Goal: Task Accomplishment & Management: Complete application form

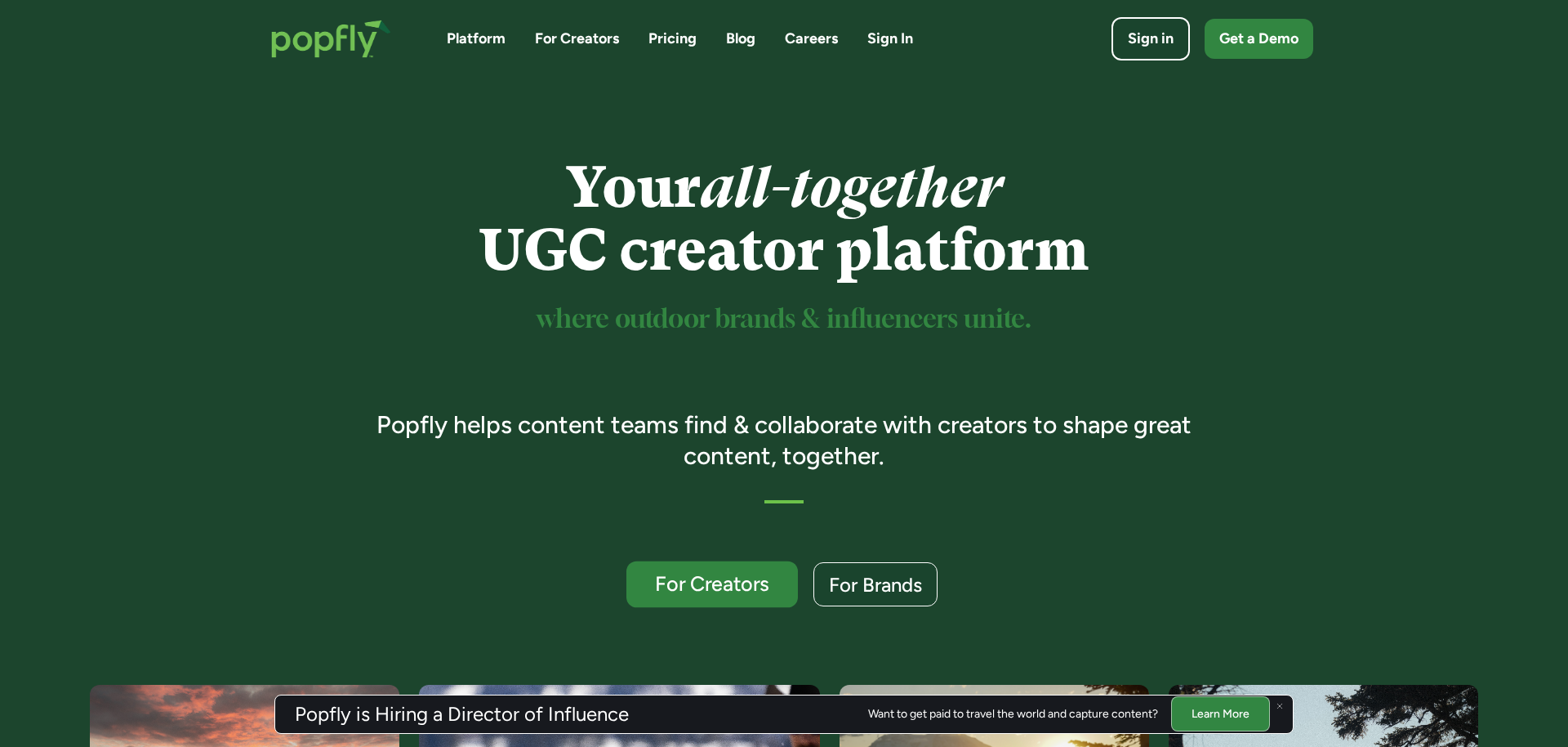
click at [724, 586] on div "For Creators" at bounding box center [712, 583] width 140 height 21
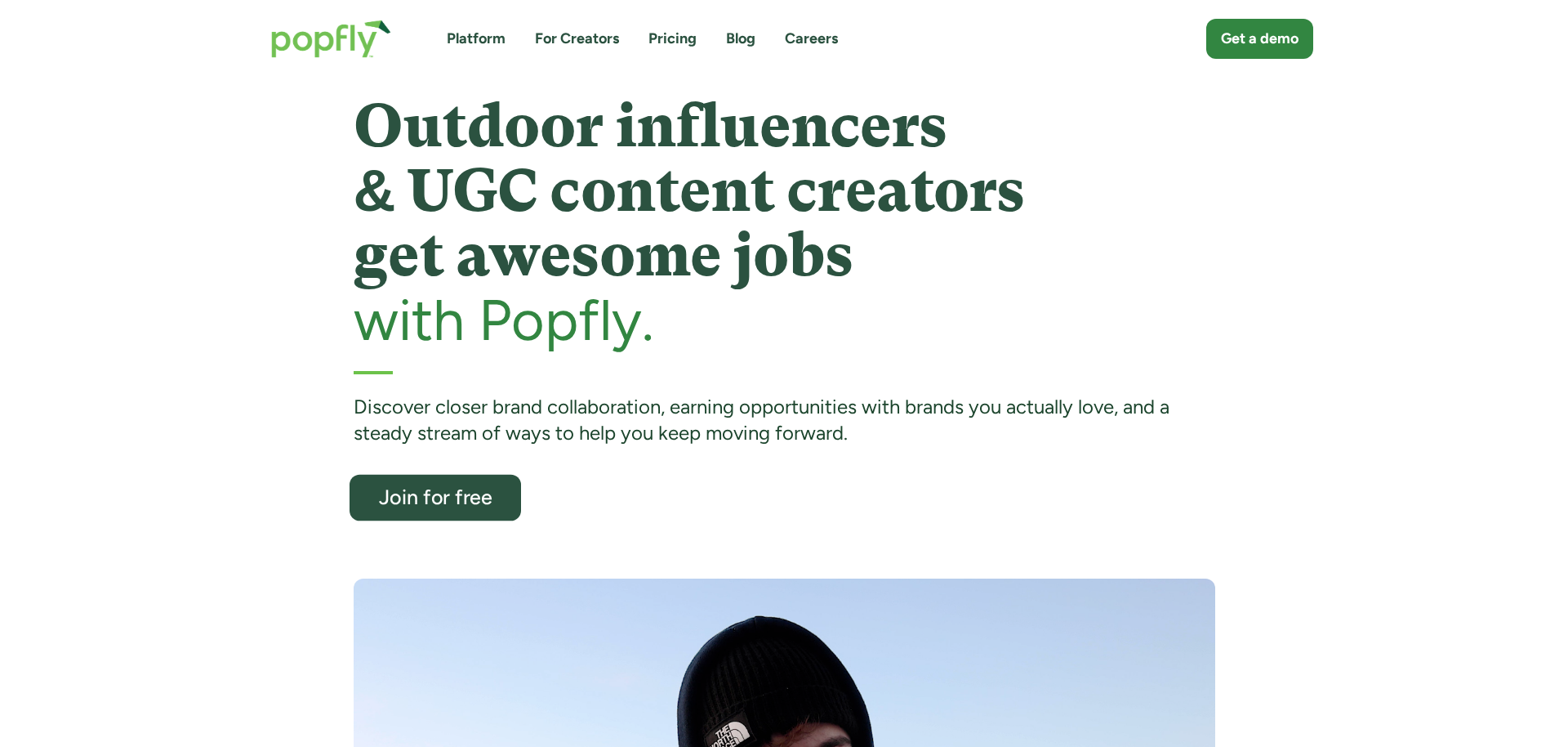
click at [425, 506] on div "Join for free" at bounding box center [434, 497] width 140 height 21
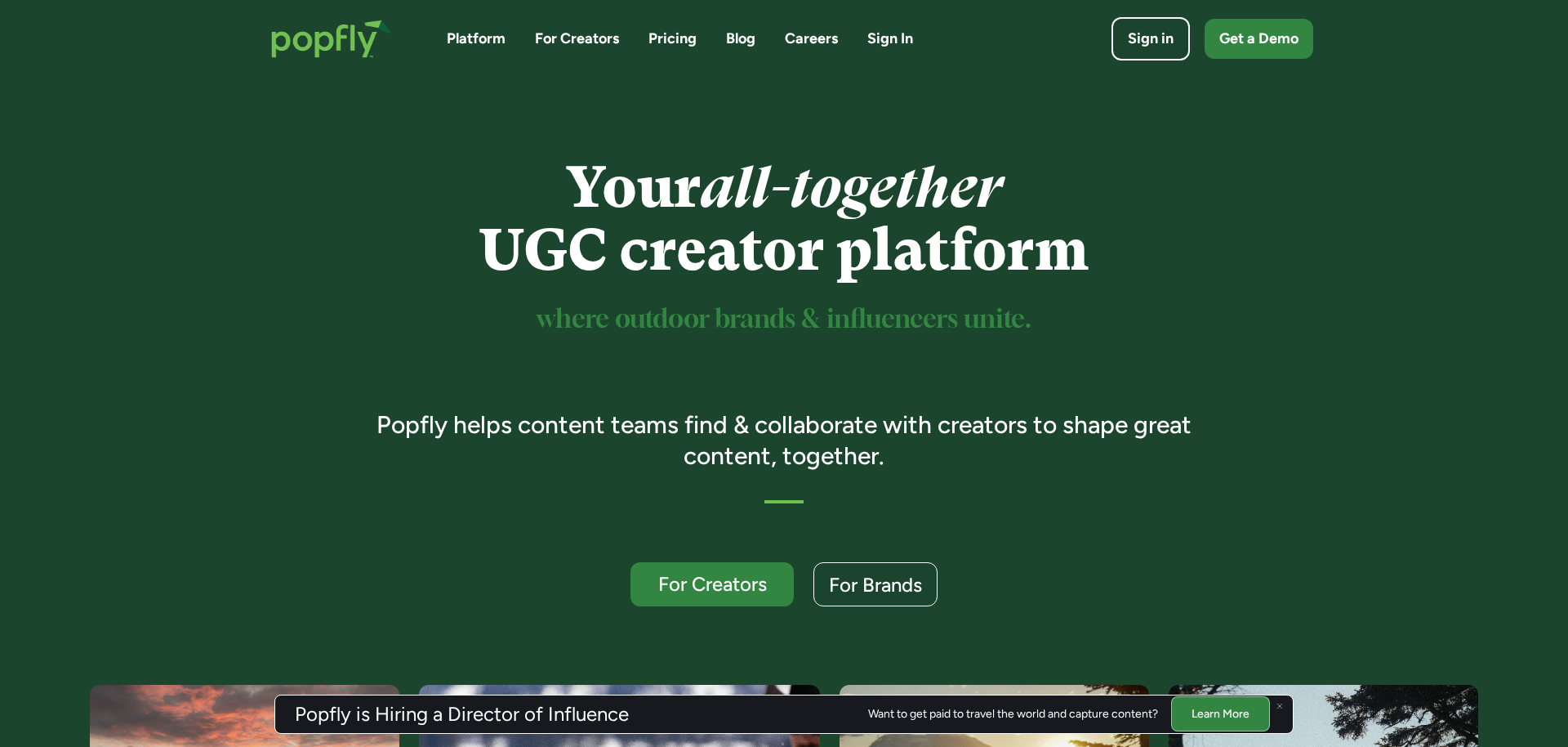
click at [882, 37] on link "Sign In" at bounding box center [890, 38] width 45 height 20
click at [877, 594] on div "For Brands" at bounding box center [876, 584] width 98 height 21
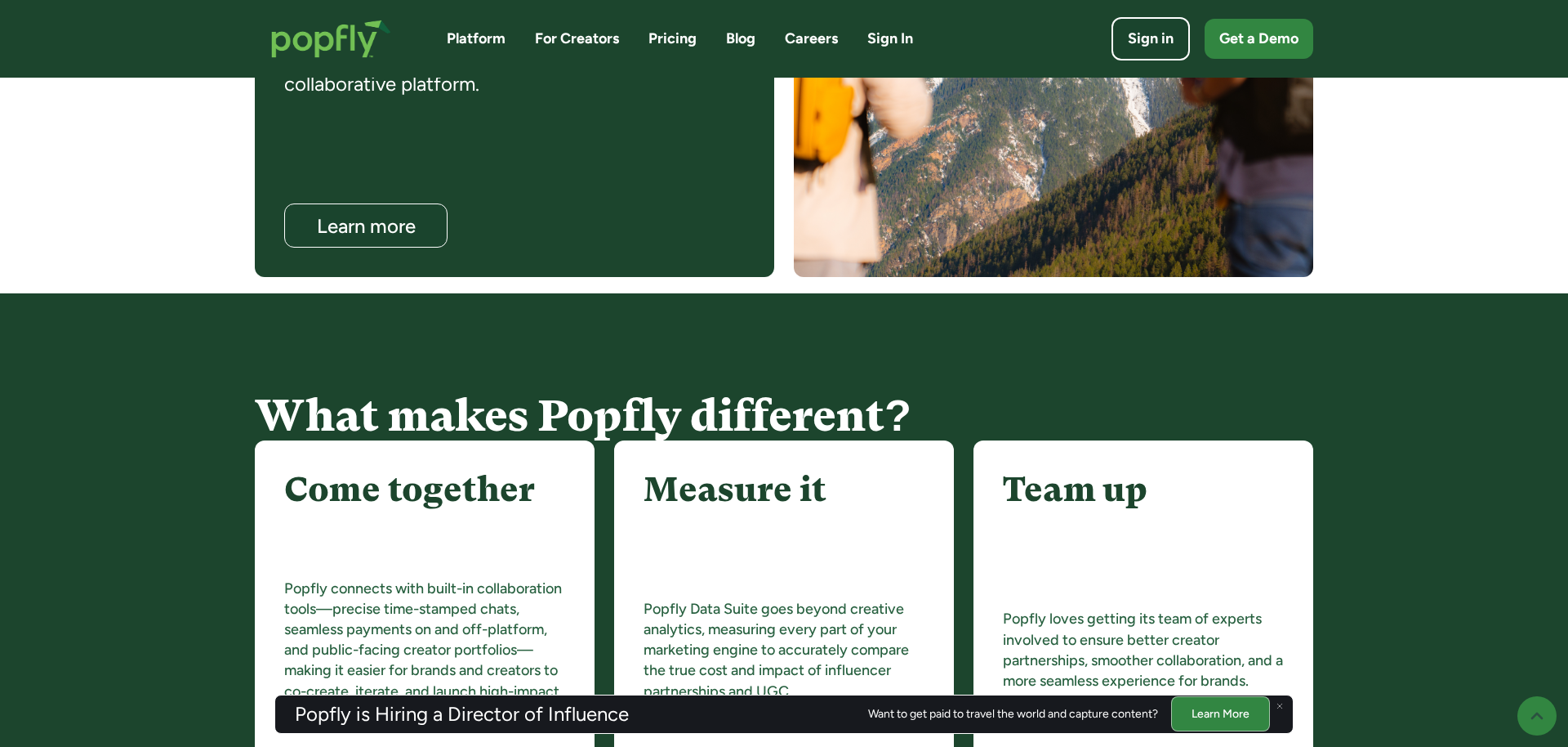
scroll to position [1640, 0]
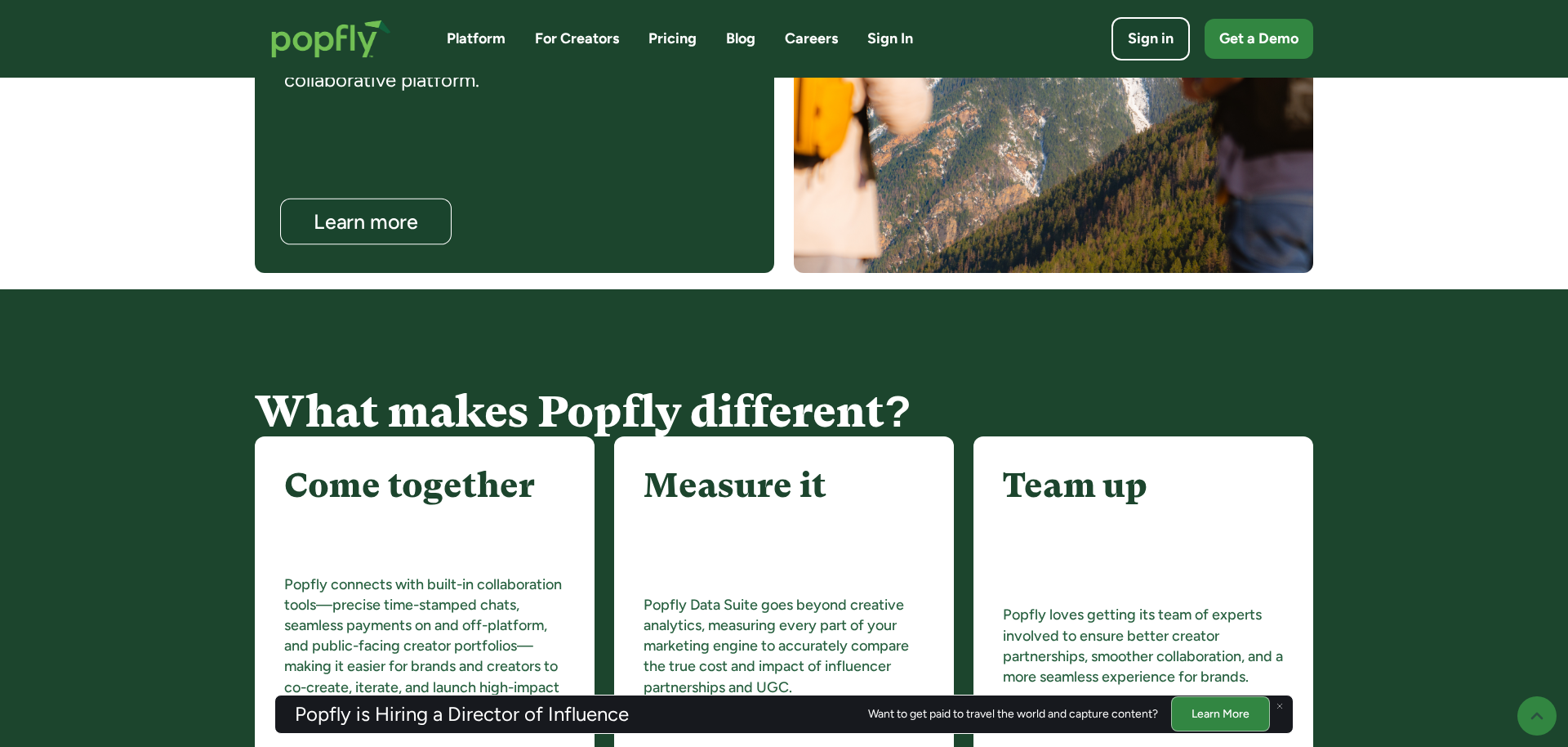
click at [395, 220] on div "Learn more" at bounding box center [366, 222] width 139 height 21
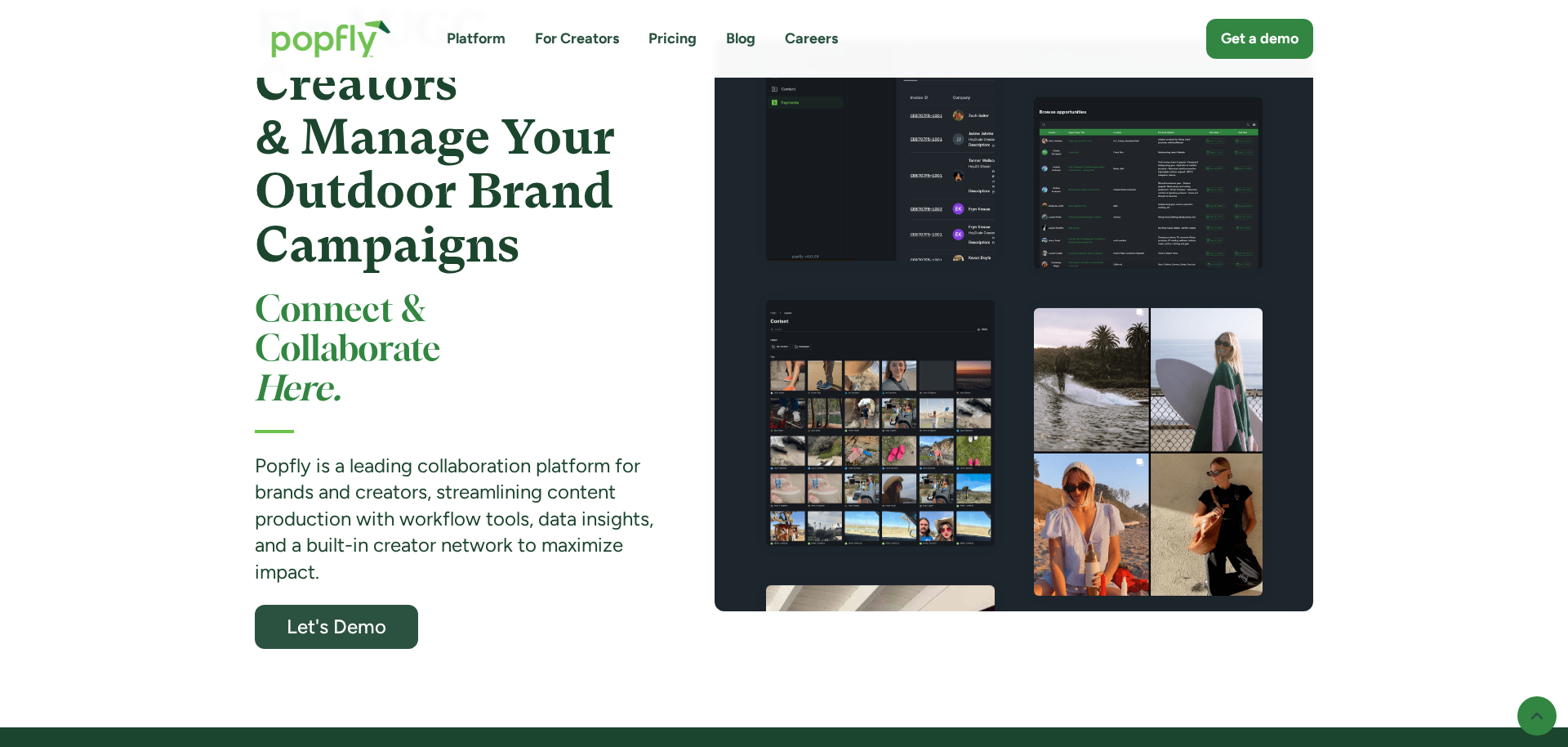
scroll to position [157, 0]
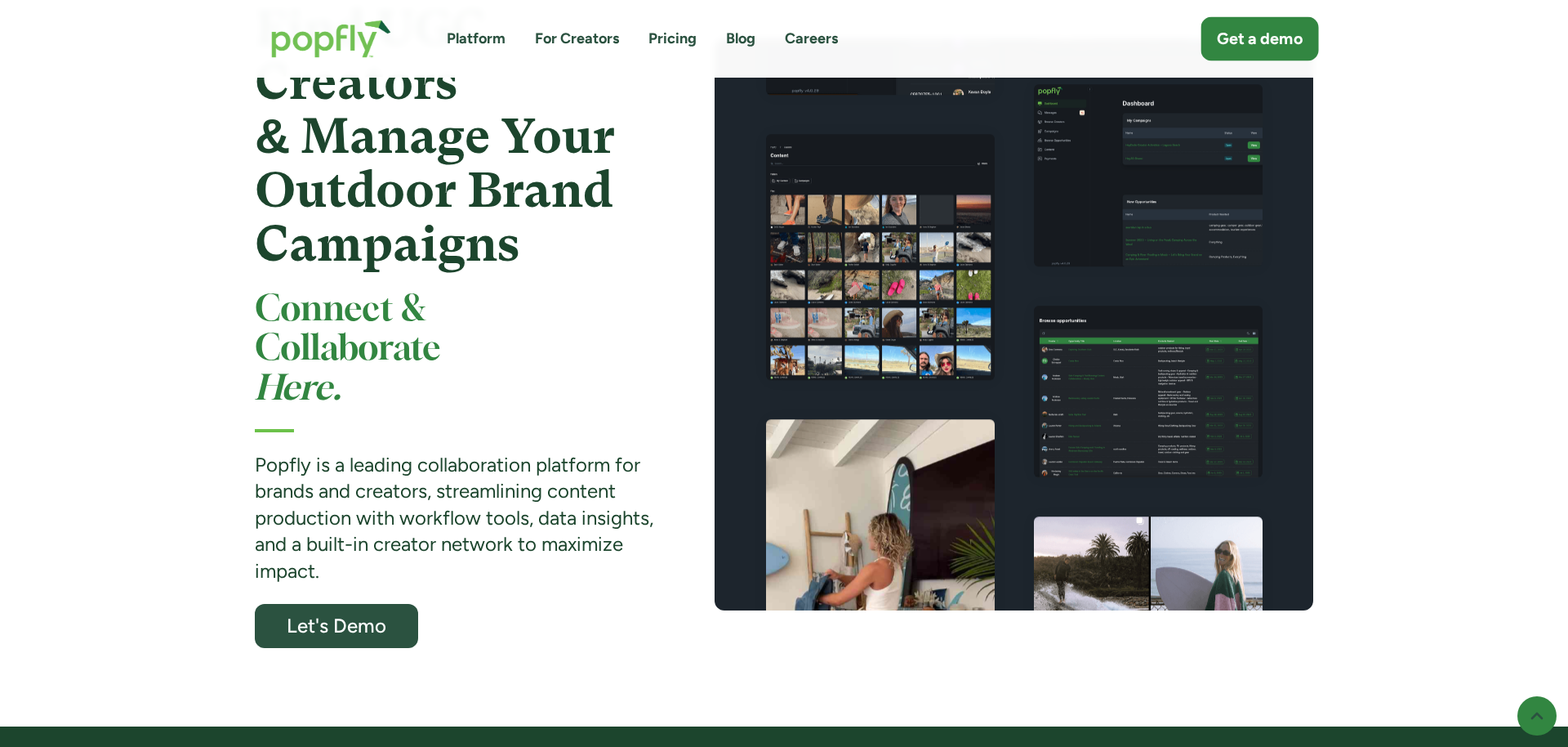
click at [1289, 31] on div "Get a demo" at bounding box center [1260, 39] width 85 height 23
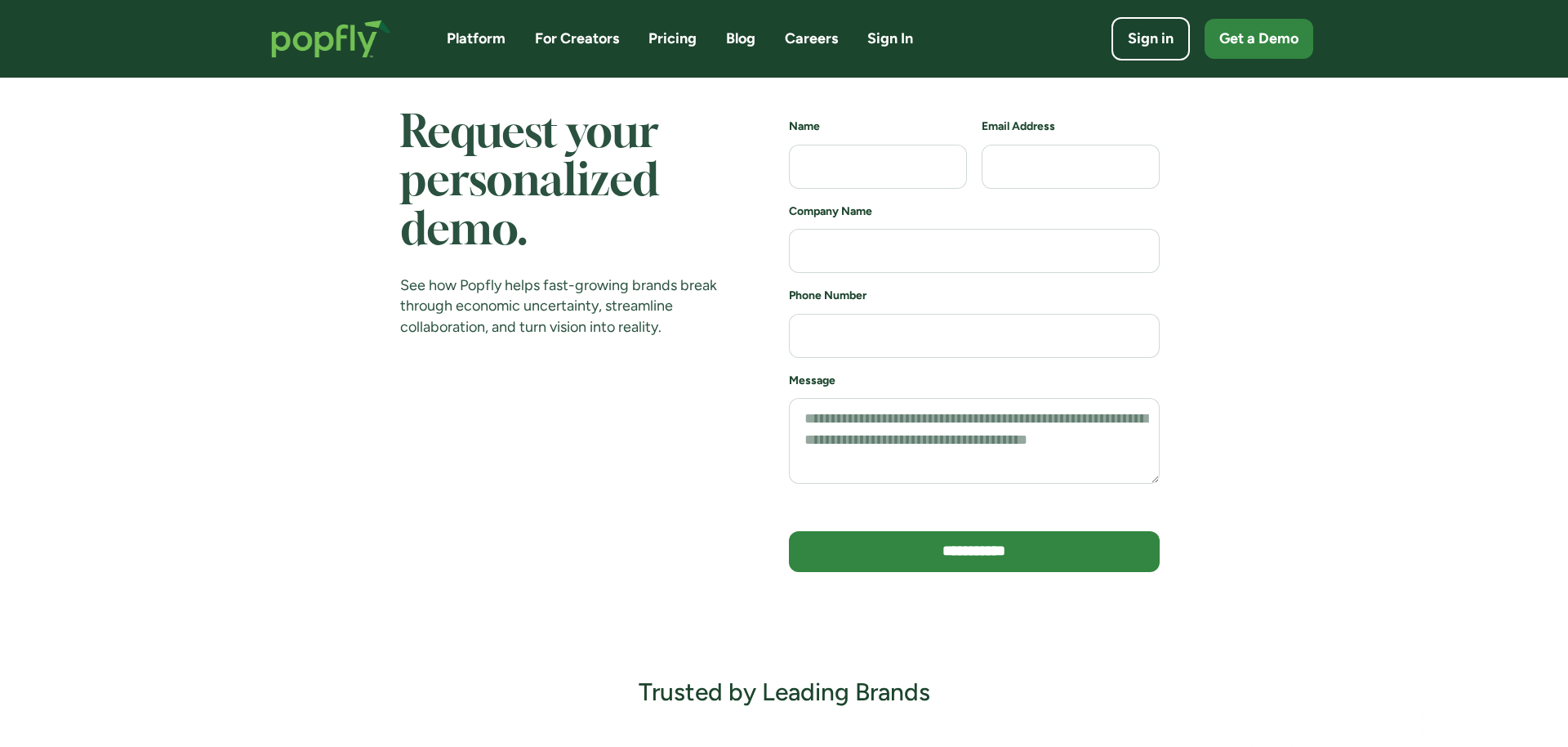
click at [483, 41] on link "Platform" at bounding box center [476, 38] width 59 height 20
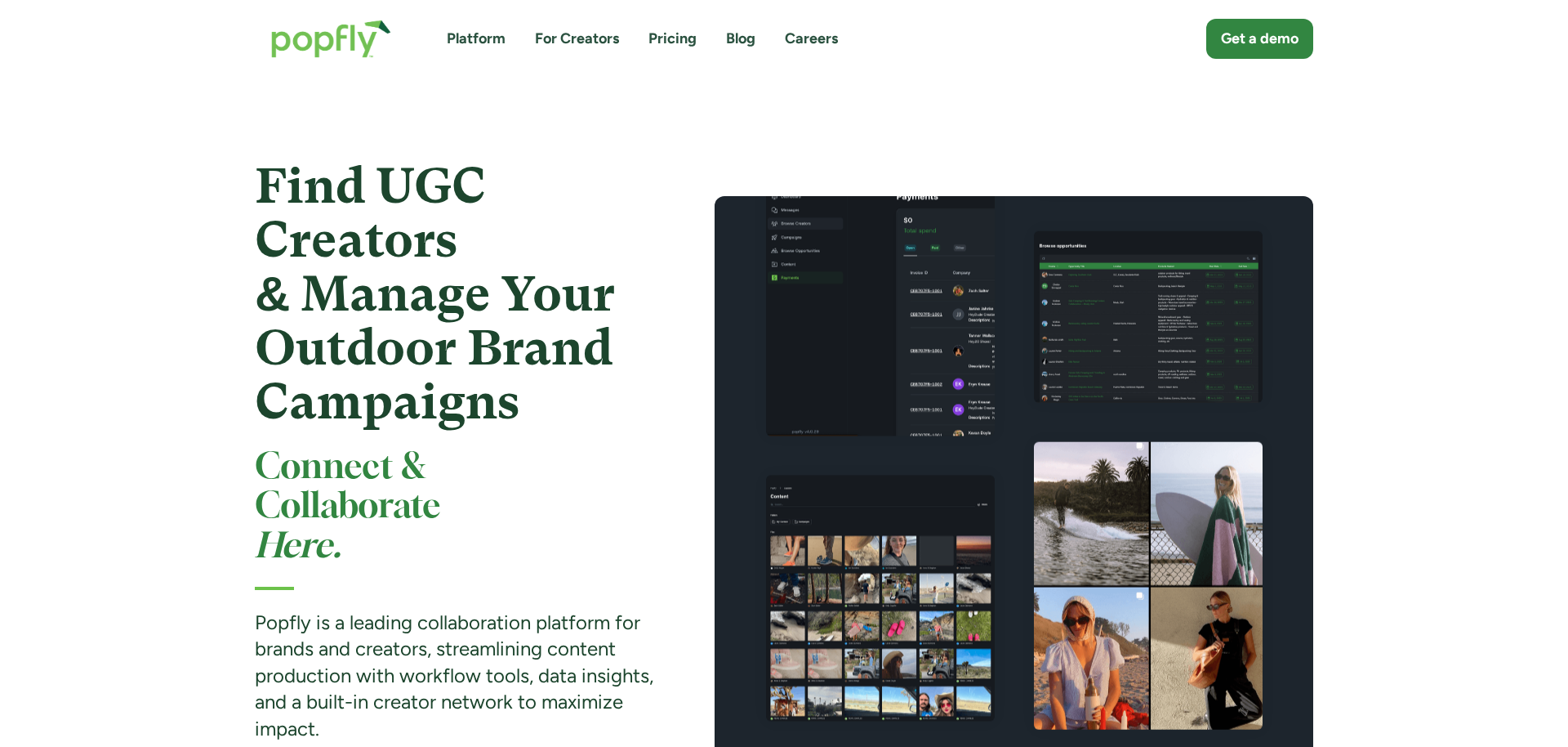
click at [592, 45] on link "For Creators" at bounding box center [577, 38] width 84 height 20
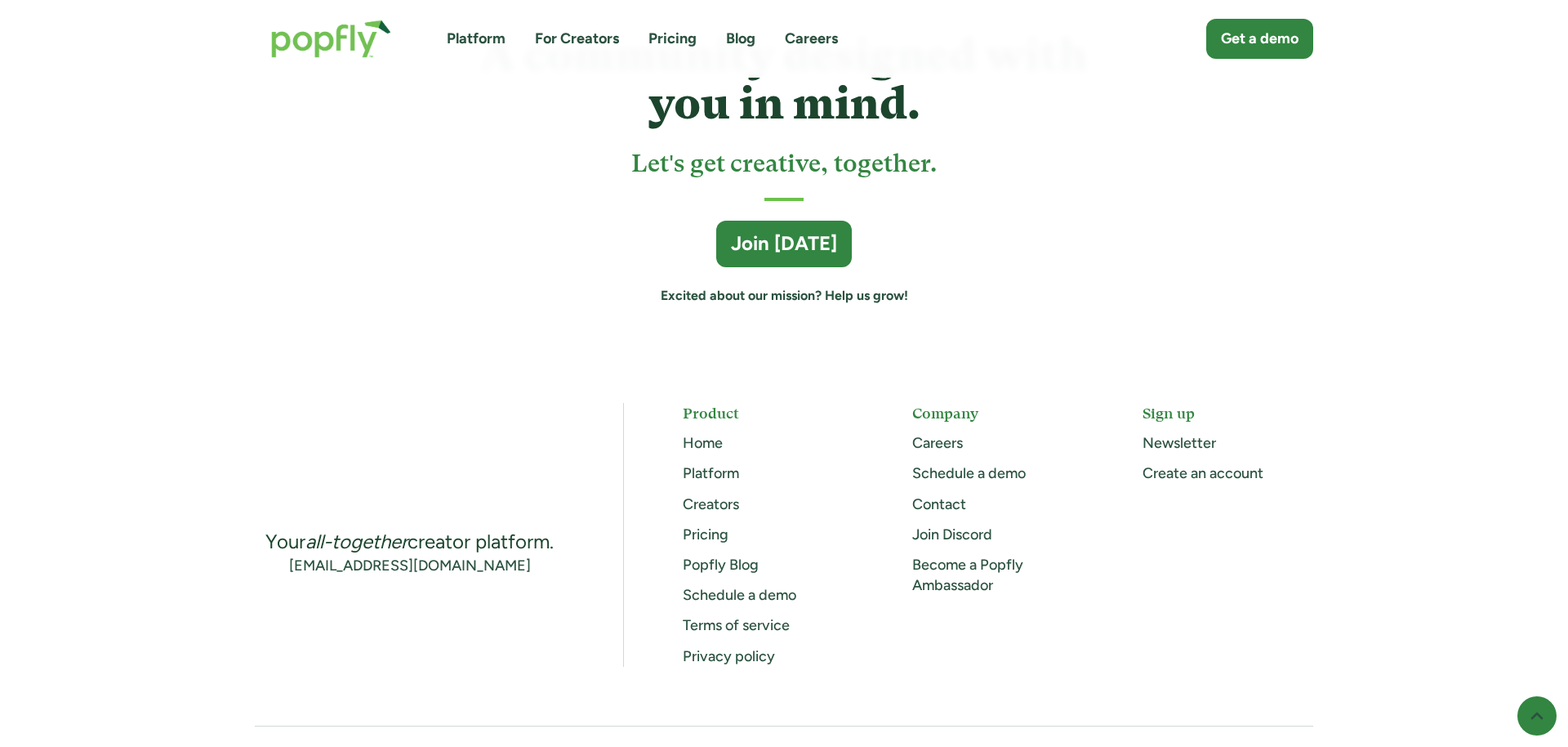
scroll to position [4556, 0]
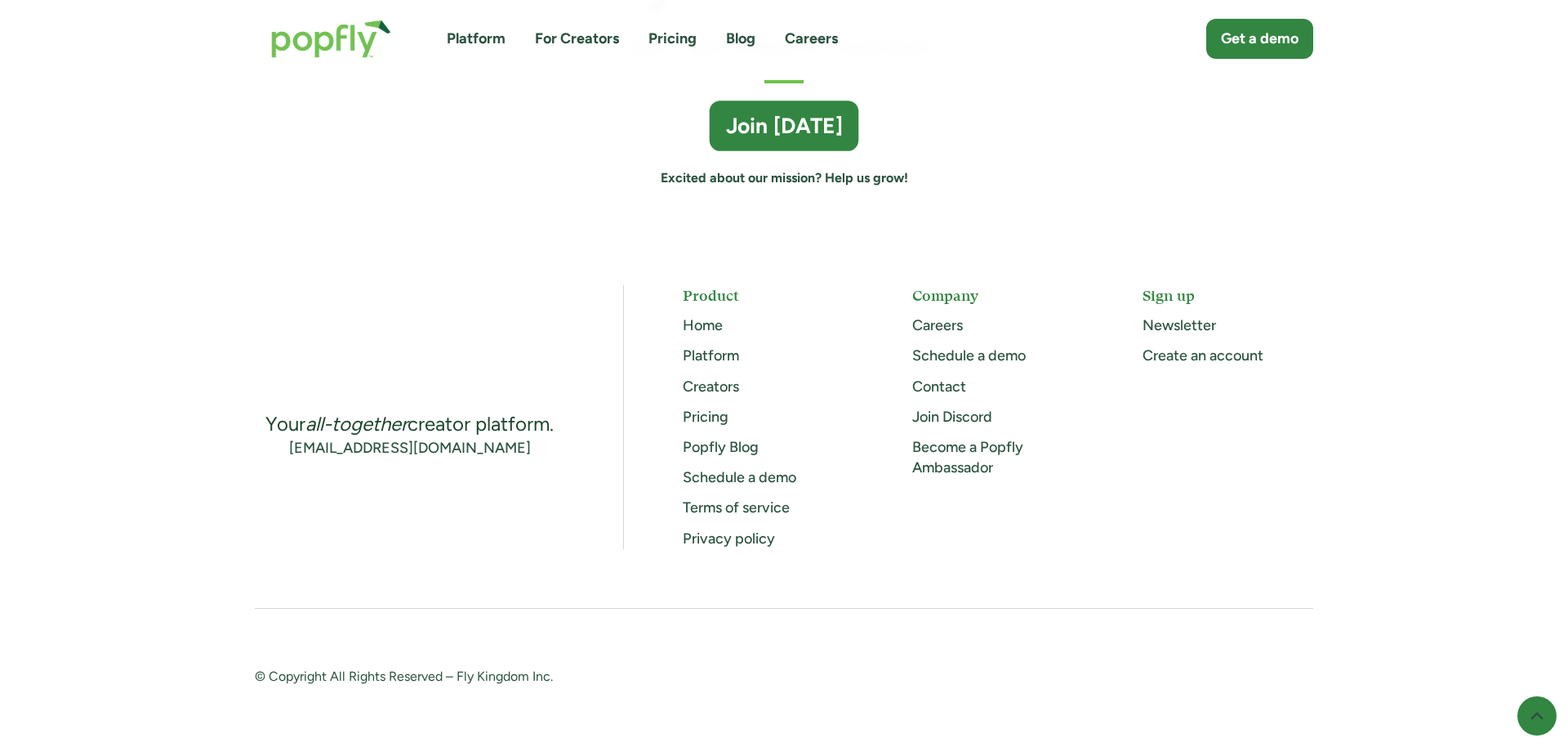
click at [749, 124] on div "Join [DATE]" at bounding box center [784, 126] width 116 height 29
